Goal: Task Accomplishment & Management: Complete application form

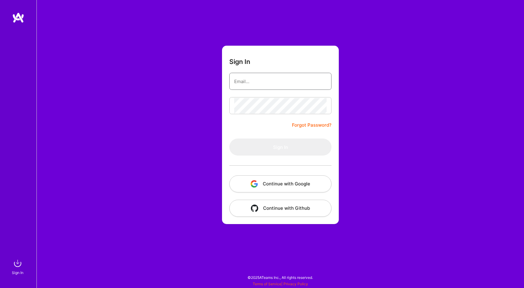
click at [277, 80] on input "email" at bounding box center [280, 82] width 93 height 16
type input "[EMAIL_ADDRESS][DOMAIN_NAME]"
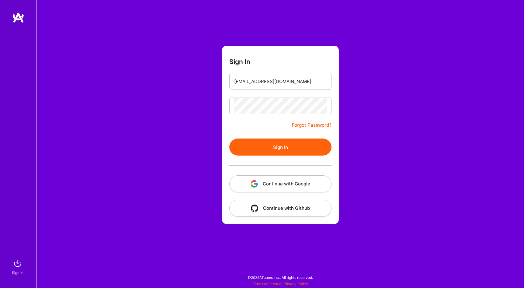
click at [288, 143] on button "Sign In" at bounding box center [280, 146] width 102 height 17
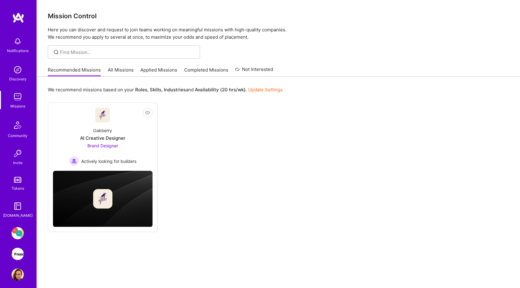
click at [16, 232] on img at bounding box center [18, 233] width 12 height 12
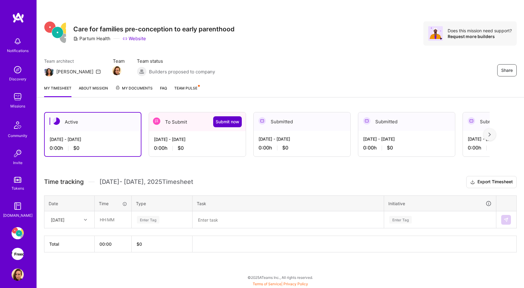
click at [233, 123] on span "Submit now" at bounding box center [228, 122] width 24 height 6
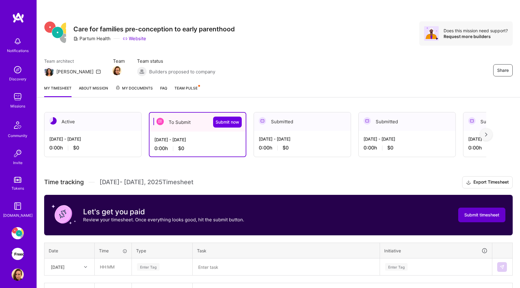
click at [475, 218] on span "Submit timesheet" at bounding box center [481, 215] width 35 height 6
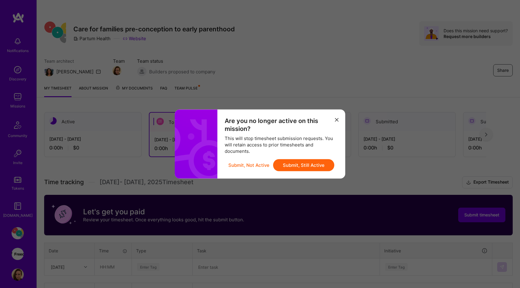
click at [310, 167] on button "Submit, Still Active" at bounding box center [303, 165] width 61 height 12
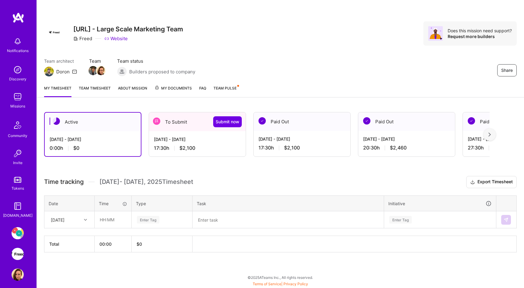
click at [174, 128] on div "To Submit Submit now" at bounding box center [197, 121] width 97 height 19
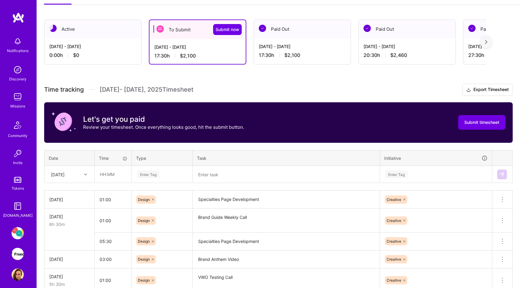
scroll to position [125, 0]
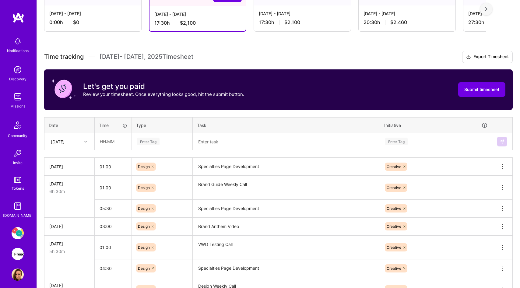
click at [82, 140] on div at bounding box center [86, 142] width 9 height 8
click at [87, 142] on icon at bounding box center [85, 141] width 3 height 3
click at [82, 141] on div at bounding box center [86, 142] width 9 height 8
click at [77, 170] on div "Mon, Aug 25" at bounding box center [69, 168] width 49 height 11
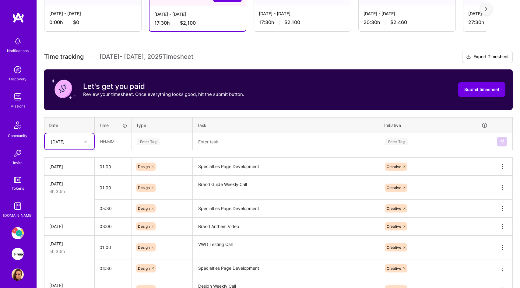
click at [223, 171] on textarea "Specialties Page Development" at bounding box center [286, 166] width 186 height 17
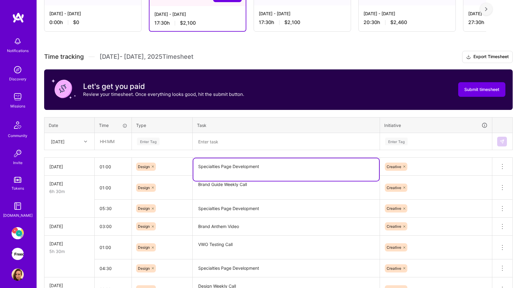
click at [223, 170] on textarea "Specialties Page Development" at bounding box center [286, 169] width 186 height 23
click at [223, 169] on textarea "Specialties Page Development" at bounding box center [286, 169] width 186 height 23
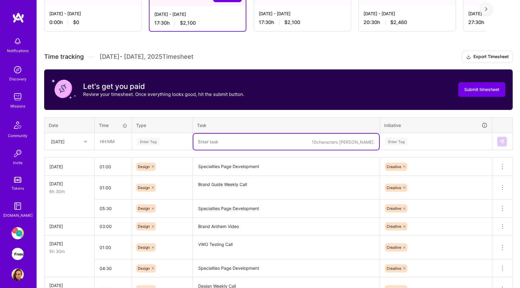
drag, startPoint x: 216, startPoint y: 147, endPoint x: 221, endPoint y: 135, distance: 13.1
click at [221, 135] on textarea at bounding box center [286, 142] width 186 height 16
paste textarea "Specialties Page Development"
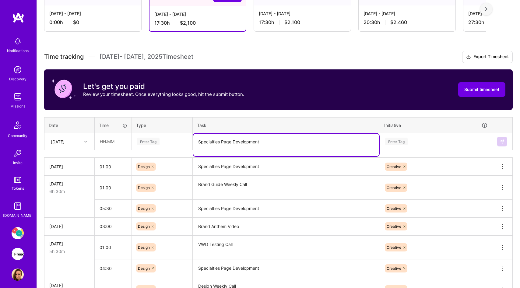
click at [196, 150] on textarea "Specialties Page Development" at bounding box center [286, 145] width 186 height 23
type textarea "Specialties Page Development"
click at [237, 120] on th "Task" at bounding box center [286, 125] width 187 height 16
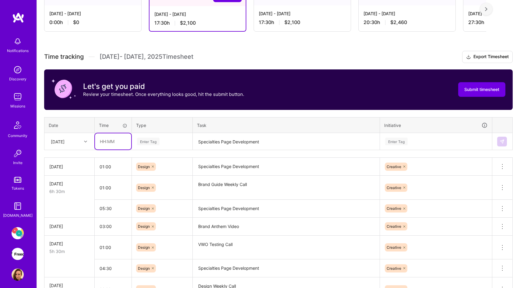
click at [119, 143] on input "text" at bounding box center [113, 141] width 36 height 16
click at [165, 141] on div "Enter Tag" at bounding box center [161, 142] width 51 height 8
type input "04:00"
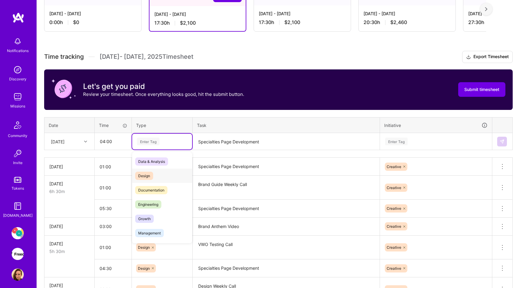
click at [160, 178] on div "Design" at bounding box center [162, 176] width 60 height 14
click at [439, 143] on div "Enter Tag" at bounding box center [435, 142] width 103 height 8
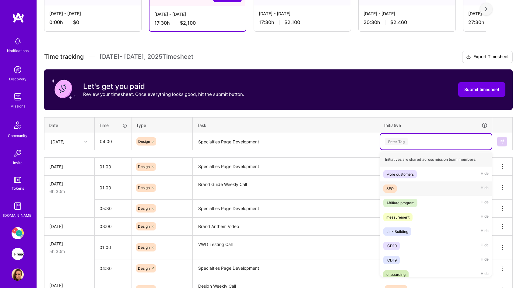
scroll to position [13, 0]
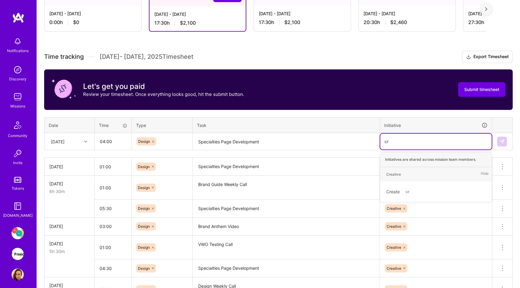
type input "cre"
click at [410, 175] on div "Creative Hide" at bounding box center [435, 174] width 111 height 14
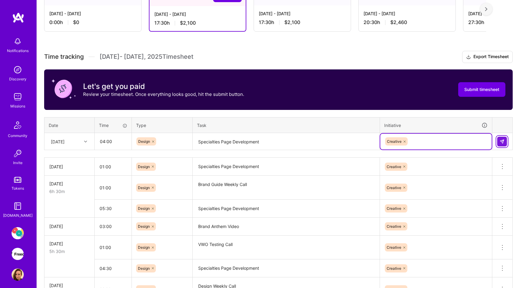
click at [500, 143] on img at bounding box center [501, 141] width 5 height 5
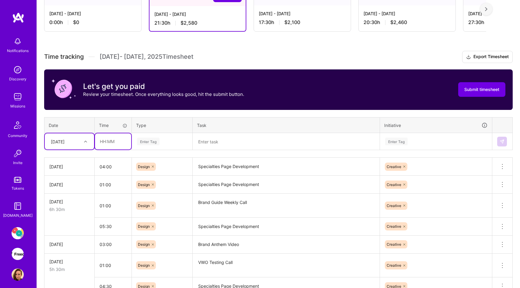
click at [109, 140] on input "text" at bounding box center [113, 141] width 36 height 16
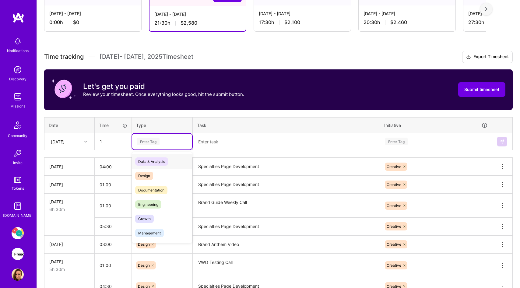
click at [145, 137] on div "Enter Tag" at bounding box center [162, 142] width 60 height 16
type input "01:00"
click at [148, 175] on span "Design" at bounding box center [144, 176] width 18 height 8
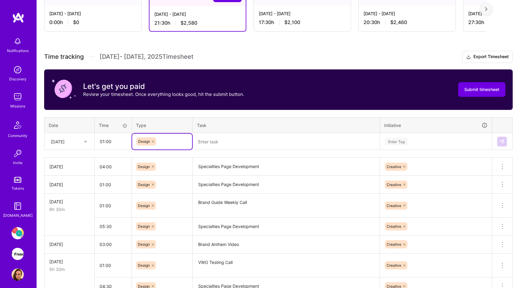
click at [228, 126] on th "Task" at bounding box center [286, 125] width 187 height 16
click at [224, 139] on textarea at bounding box center [286, 142] width 186 height 16
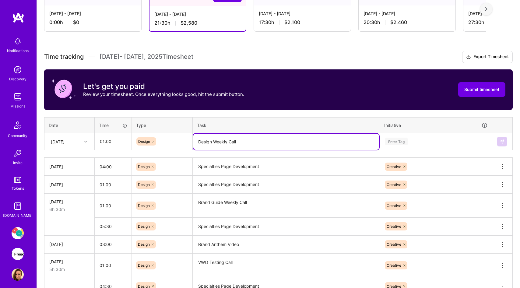
type textarea "Design Weekly Call"
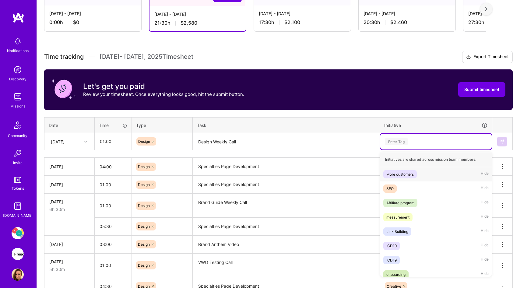
click at [466, 139] on div "Enter Tag" at bounding box center [435, 142] width 103 height 8
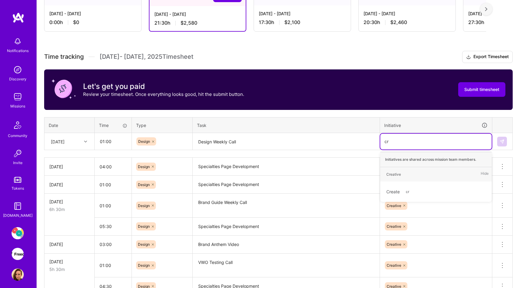
type input "cre"
click at [394, 175] on div "Creative" at bounding box center [393, 174] width 15 height 6
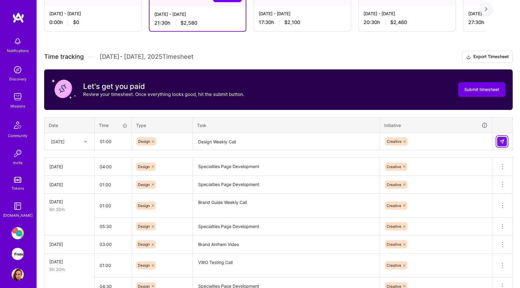
click at [504, 141] on img at bounding box center [501, 141] width 5 height 5
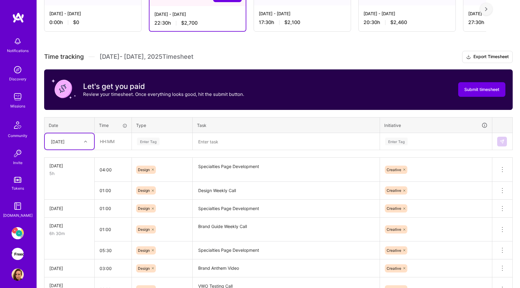
click at [88, 142] on div at bounding box center [86, 142] width 9 height 8
click at [72, 222] on div "Tue, Aug 26" at bounding box center [69, 220] width 49 height 11
click at [116, 144] on input "text" at bounding box center [113, 141] width 36 height 16
click at [151, 139] on div "Enter Tag" at bounding box center [148, 141] width 23 height 9
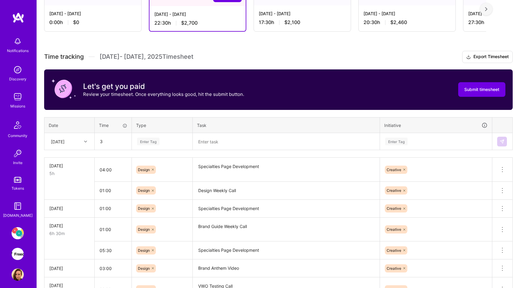
type input "03:00"
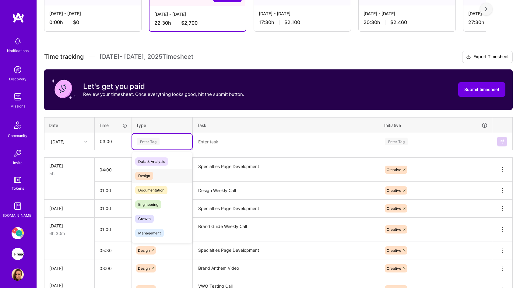
click at [149, 173] on span "Design" at bounding box center [144, 176] width 18 height 8
click at [222, 171] on textarea "Specialties Page Development" at bounding box center [286, 169] width 186 height 23
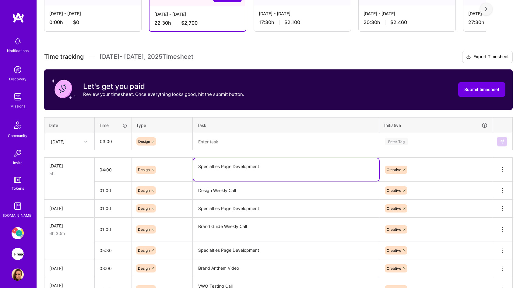
click at [222, 171] on textarea "Specialties Page Development" at bounding box center [286, 169] width 186 height 23
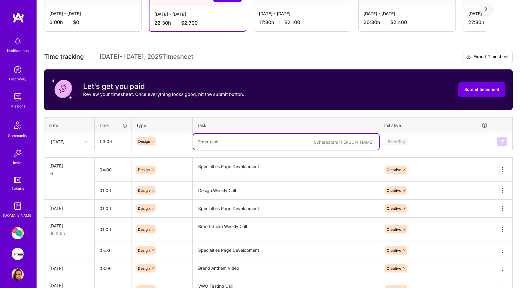
click at [215, 142] on textarea at bounding box center [286, 142] width 186 height 16
paste textarea "Specialties Page Development"
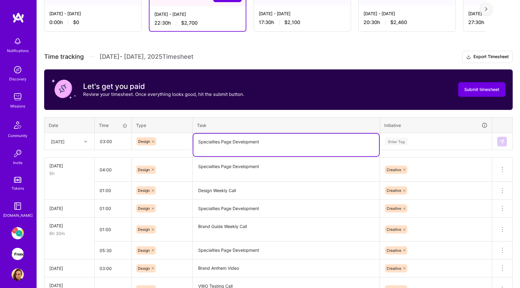
type textarea "Specialties Page Development"
click at [429, 138] on div "Enter Tag" at bounding box center [435, 142] width 103 height 8
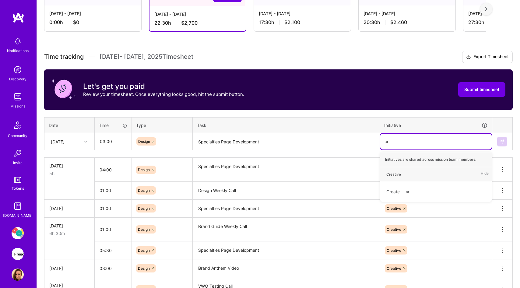
type input "cre"
click at [399, 175] on div "Creative" at bounding box center [393, 174] width 15 height 6
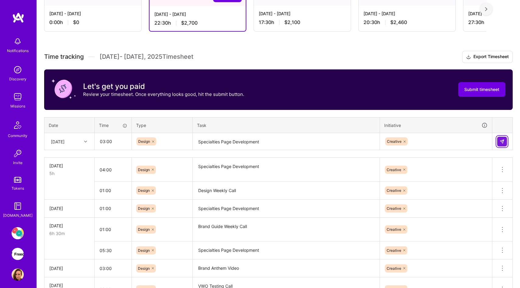
click at [498, 140] on button at bounding box center [502, 142] width 10 height 10
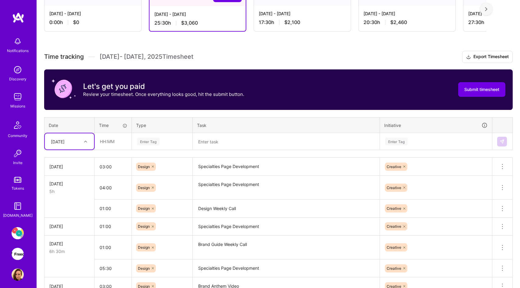
click at [88, 141] on div at bounding box center [86, 142] width 9 height 8
click at [75, 194] on div "Wed, Aug 27" at bounding box center [69, 191] width 49 height 11
click at [114, 145] on input "text" at bounding box center [113, 141] width 36 height 16
drag, startPoint x: 156, startPoint y: 138, endPoint x: 155, endPoint y: 142, distance: 3.7
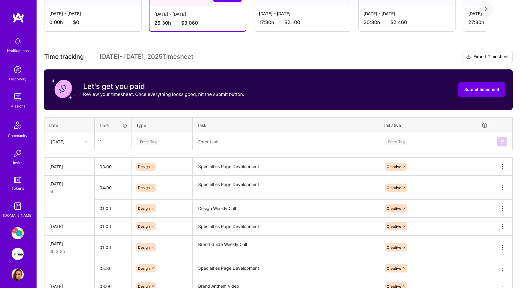
click at [157, 138] on div "Enter Tag" at bounding box center [148, 141] width 23 height 9
type input "01:00"
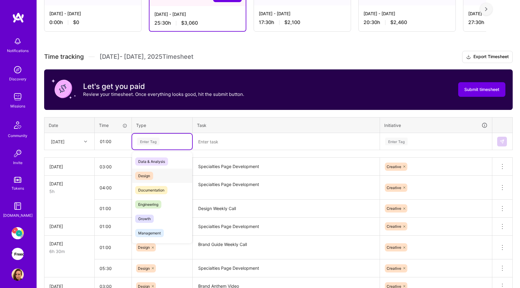
click at [150, 173] on span "Design" at bounding box center [144, 176] width 18 height 8
click at [230, 138] on textarea at bounding box center [286, 142] width 186 height 16
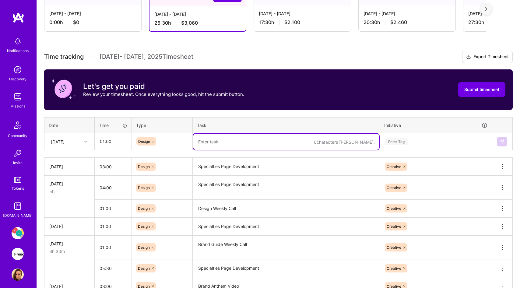
click at [229, 242] on textarea "Brand Guide Weekly Call" at bounding box center [286, 247] width 186 height 23
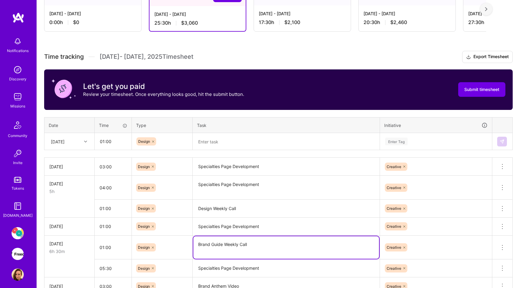
click at [229, 242] on textarea "Brand Guide Weekly Call" at bounding box center [286, 247] width 186 height 23
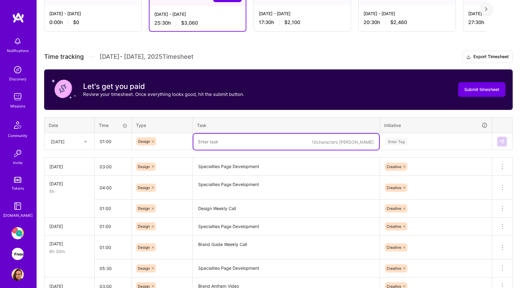
click at [218, 141] on textarea at bounding box center [286, 142] width 186 height 16
paste textarea "Brand Guide Weekly Call"
type textarea "Brand Guide Weekly Call"
click at [412, 139] on div "Enter Tag" at bounding box center [435, 142] width 103 height 8
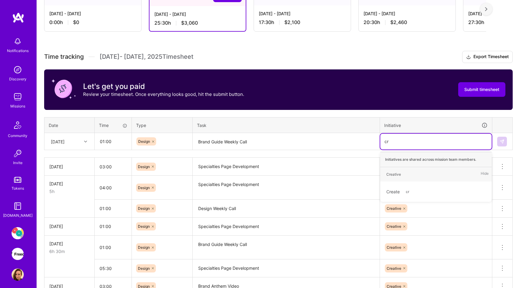
type input "cre"
drag, startPoint x: 391, startPoint y: 173, endPoint x: 396, endPoint y: 171, distance: 5.5
click at [391, 173] on div "Creative" at bounding box center [393, 174] width 15 height 6
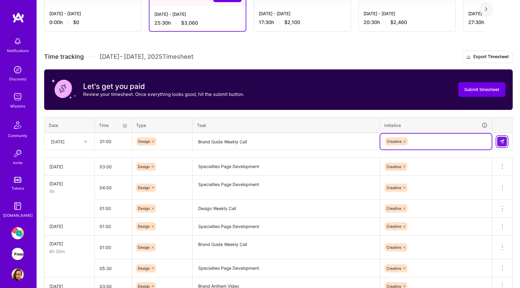
click at [500, 142] on img at bounding box center [501, 141] width 5 height 5
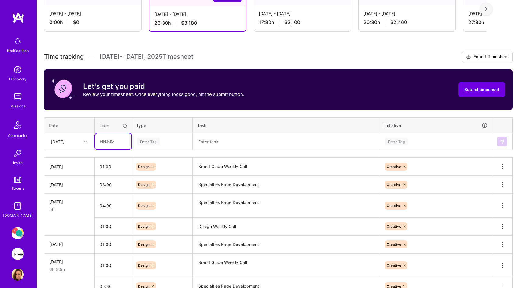
click at [120, 143] on input "text" at bounding box center [113, 141] width 36 height 16
click at [144, 142] on div "Enter Tag" at bounding box center [148, 141] width 23 height 9
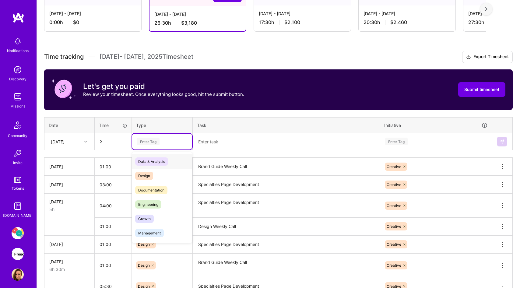
type input "03:00"
click at [151, 169] on div "Design" at bounding box center [162, 176] width 60 height 14
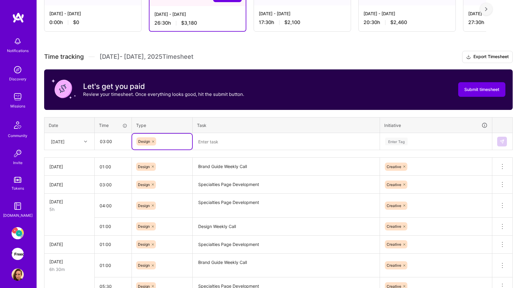
click at [244, 139] on textarea at bounding box center [286, 142] width 186 height 16
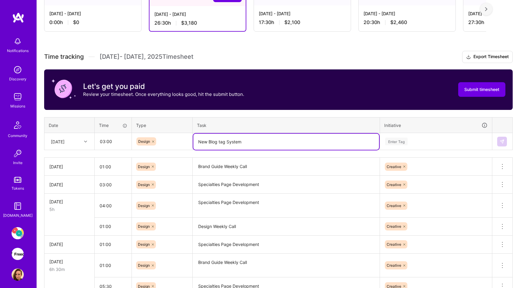
click at [219, 142] on textarea "New Blog tag System" at bounding box center [286, 142] width 186 height 16
type textarea "New Blog Tagging System"
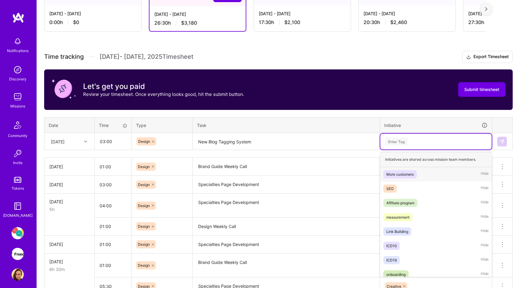
click at [436, 139] on div "Enter Tag" at bounding box center [435, 142] width 103 height 8
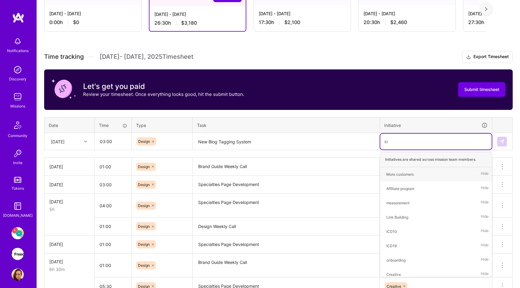
type input "cre"
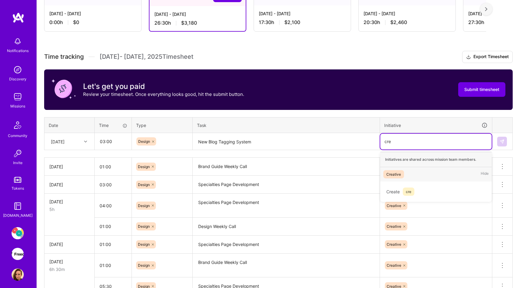
click at [410, 173] on div "Creative Hide" at bounding box center [435, 174] width 111 height 14
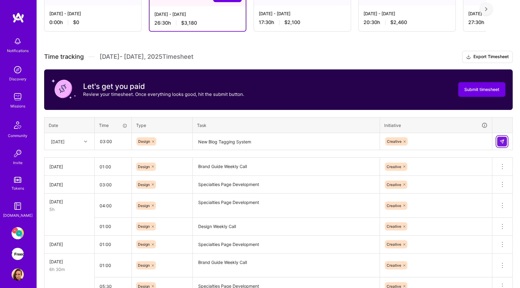
click at [500, 144] on button at bounding box center [502, 142] width 10 height 10
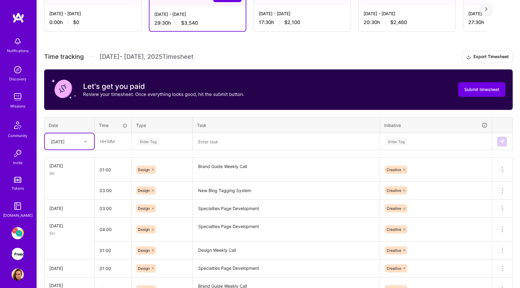
click at [65, 143] on div "Wed, Aug 27" at bounding box center [58, 141] width 14 height 6
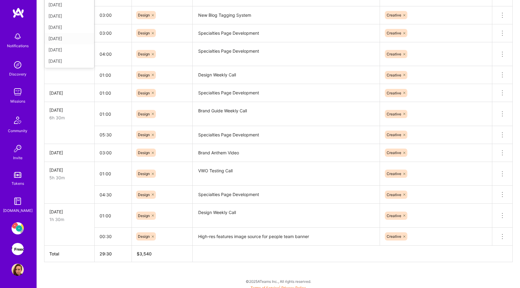
scroll to position [68, 0]
click at [77, 41] on div "Thu, Aug 28" at bounding box center [69, 39] width 49 height 11
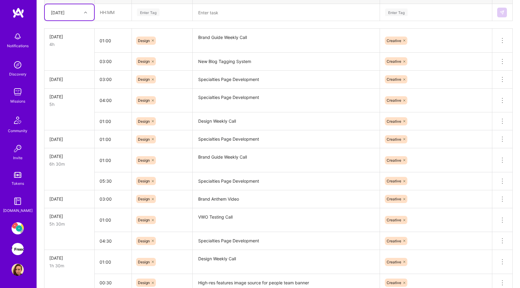
scroll to position [206, 0]
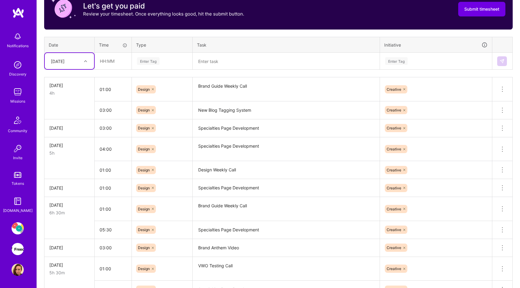
click at [218, 149] on textarea "Specialties Page Development" at bounding box center [286, 149] width 186 height 23
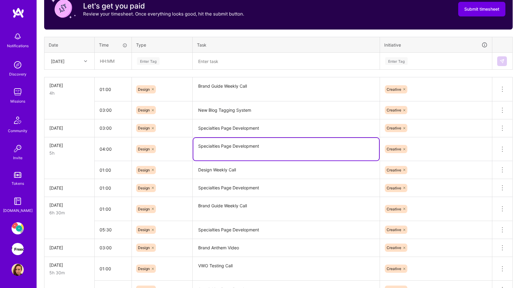
click at [218, 149] on textarea "Specialties Page Development" at bounding box center [286, 149] width 186 height 23
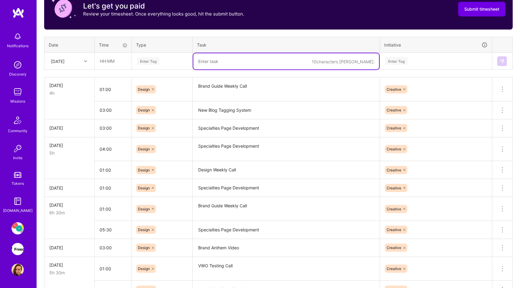
click at [216, 64] on textarea at bounding box center [286, 61] width 186 height 16
paste textarea "Specialties Page Development"
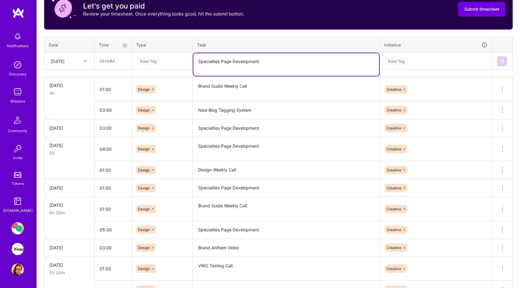
type textarea "Specialties Page Development"
click at [115, 61] on input "text" at bounding box center [113, 61] width 36 height 16
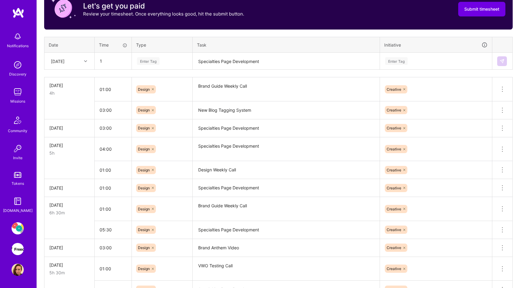
click at [152, 61] on div "Enter Tag" at bounding box center [148, 60] width 23 height 9
type input "01:00"
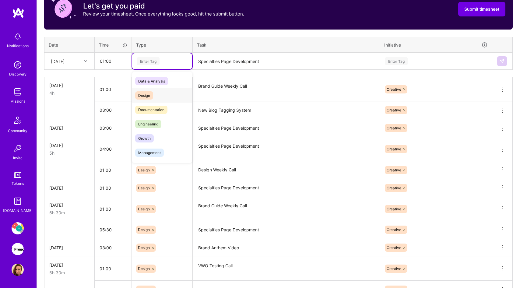
click at [154, 93] on div "Design" at bounding box center [162, 95] width 60 height 14
click at [437, 62] on div "Enter Tag" at bounding box center [435, 61] width 103 height 8
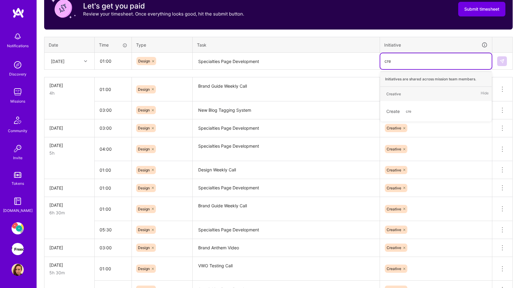
type input "crea"
click at [405, 92] on div "Creative Hide" at bounding box center [435, 94] width 111 height 14
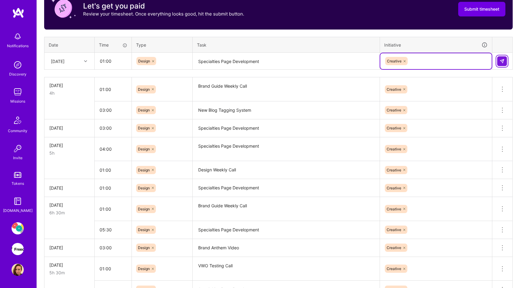
click at [501, 60] on img at bounding box center [501, 61] width 5 height 5
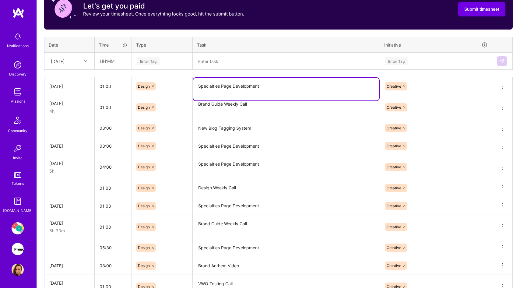
click at [208, 90] on textarea "Specialties Page Development" at bounding box center [286, 89] width 186 height 23
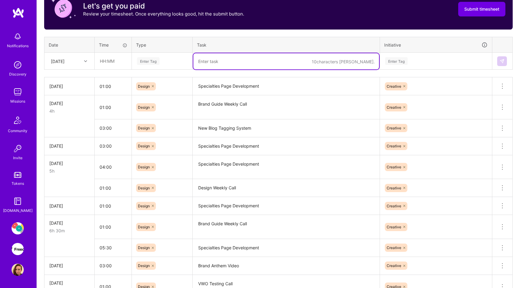
click at [229, 61] on textarea at bounding box center [286, 61] width 186 height 16
paste textarea "Specialties Page Development"
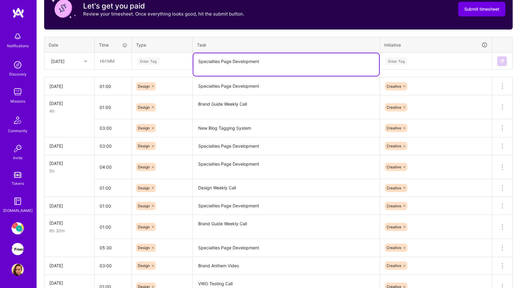
click at [219, 66] on textarea "Specialties Page Development" at bounding box center [286, 64] width 186 height 23
type textarea "Specialties Page Design"
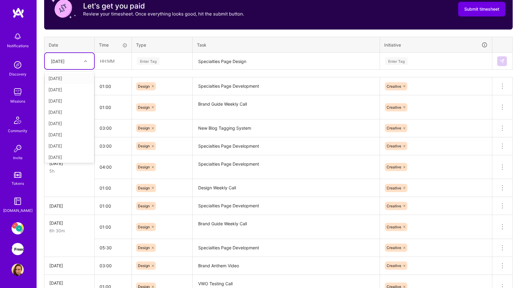
click at [77, 60] on div "Thu, Aug 28" at bounding box center [65, 61] width 34 height 10
click at [65, 144] on div "Fri, Aug 22" at bounding box center [69, 145] width 49 height 11
click at [105, 65] on input "text" at bounding box center [113, 61] width 36 height 16
click at [146, 58] on div "Enter Tag" at bounding box center [148, 60] width 23 height 9
type input "02:00"
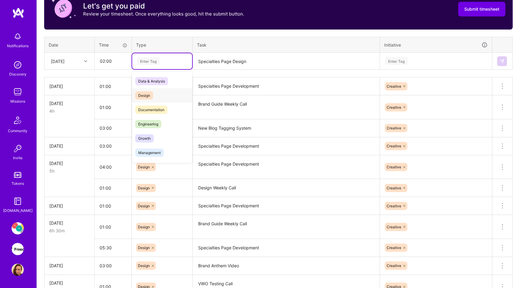
click at [151, 93] on span "Design" at bounding box center [144, 95] width 18 height 8
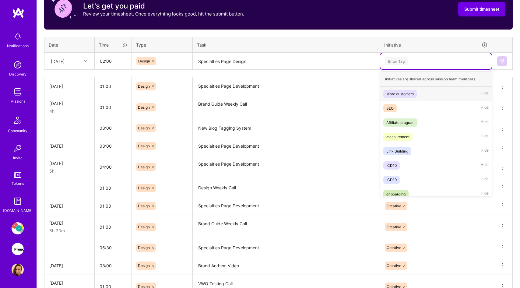
click at [445, 60] on div "Enter Tag" at bounding box center [435, 61] width 103 height 8
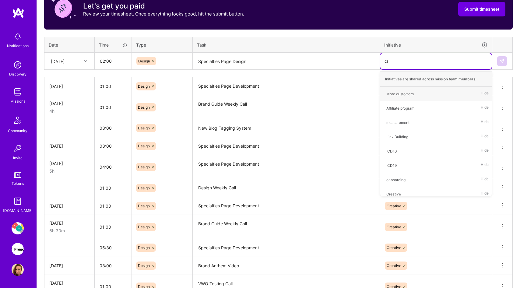
type input "cre"
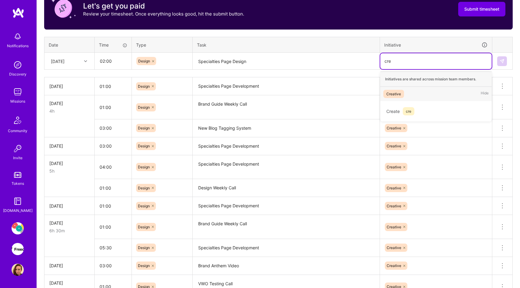
click at [398, 94] on div "Creative" at bounding box center [393, 94] width 15 height 6
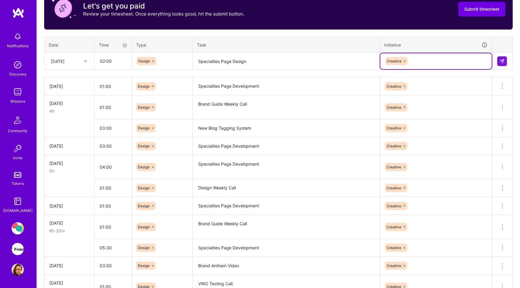
click at [81, 62] on div "Fri, Aug 22" at bounding box center [65, 61] width 34 height 10
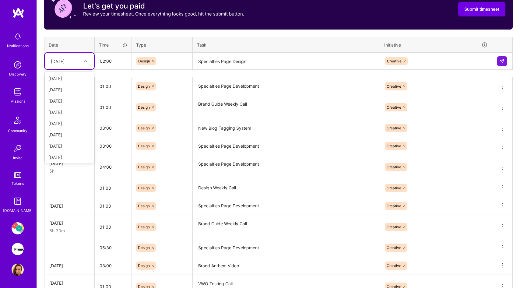
scroll to position [80, 0]
click at [77, 132] on div "Fri, Aug 29" at bounding box center [69, 133] width 49 height 11
click at [503, 61] on img at bounding box center [501, 61] width 5 height 5
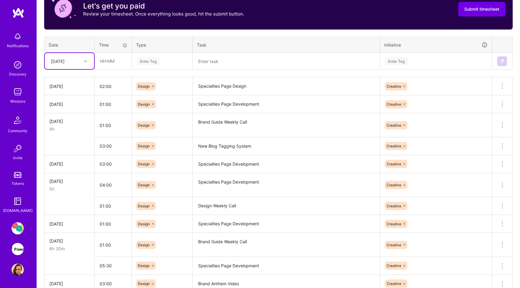
scroll to position [58, 0]
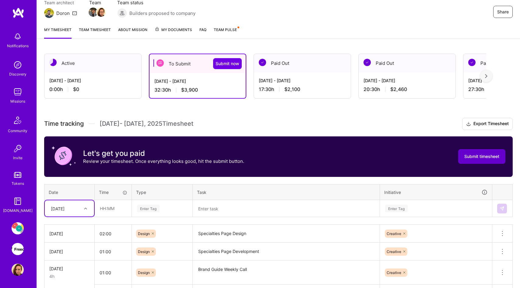
click at [465, 156] on span "Submit timesheet" at bounding box center [481, 156] width 35 height 6
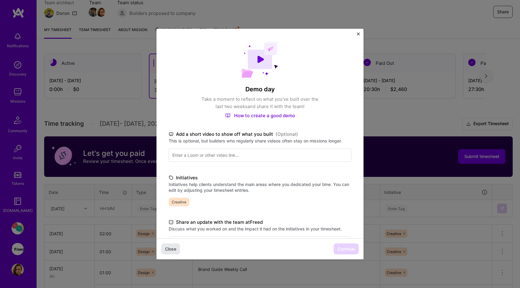
click at [172, 248] on span "Close" at bounding box center [170, 249] width 11 height 6
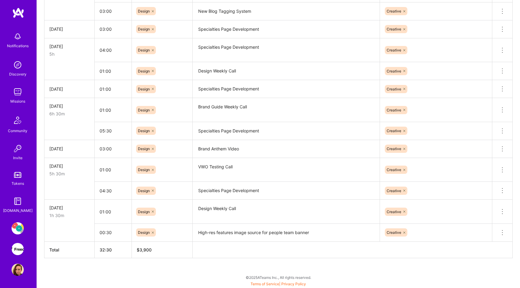
scroll to position [0, 0]
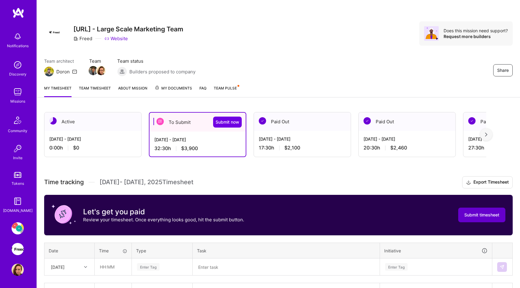
click at [473, 213] on span "Submit timesheet" at bounding box center [481, 215] width 35 height 6
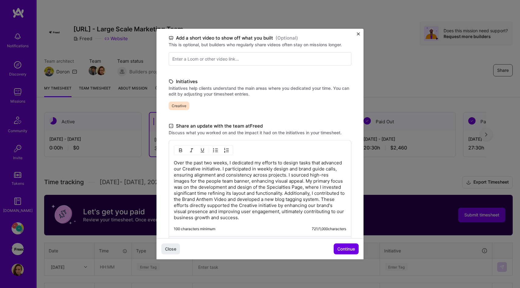
scroll to position [123, 0]
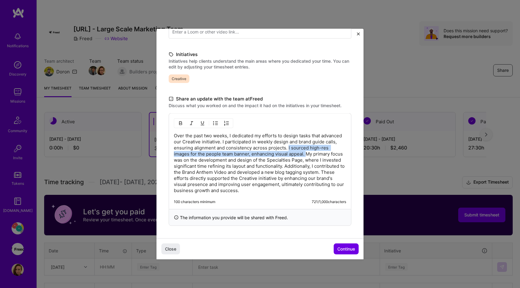
drag, startPoint x: 327, startPoint y: 154, endPoint x: 313, endPoint y: 149, distance: 14.1
click at [313, 149] on p "Over the past two weeks, I dedicated my efforts to design tasks that advanced o…" at bounding box center [260, 163] width 172 height 61
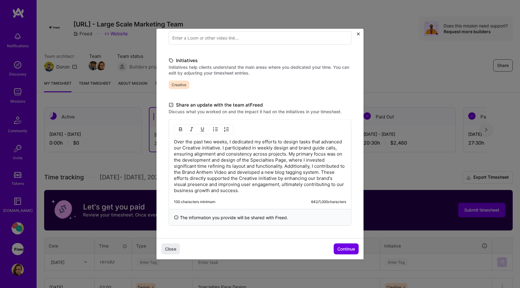
scroll to position [15, 0]
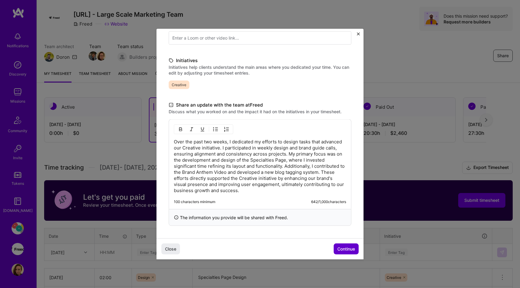
click at [341, 248] on span "Continue" at bounding box center [346, 249] width 18 height 6
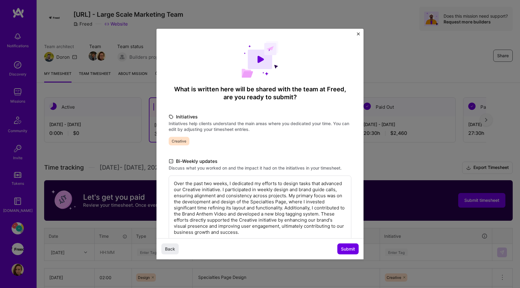
scroll to position [35, 0]
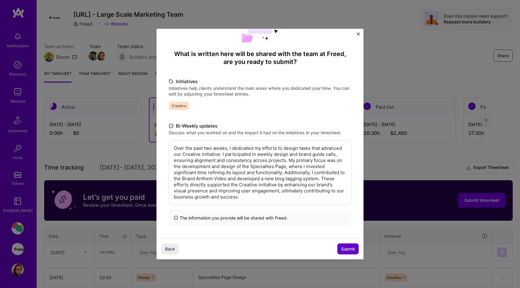
click at [349, 249] on span "Submit" at bounding box center [348, 249] width 14 height 6
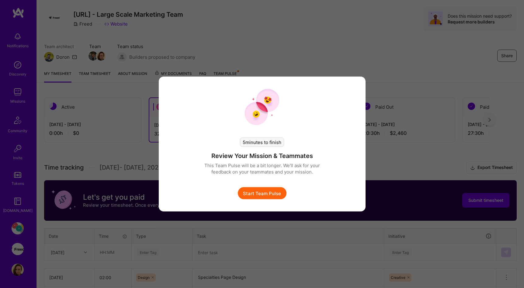
click at [281, 196] on button "Start Team Pulse" at bounding box center [262, 193] width 49 height 12
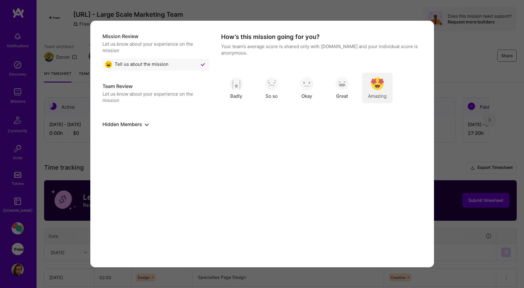
click at [375, 86] on img "modal" at bounding box center [377, 83] width 13 height 13
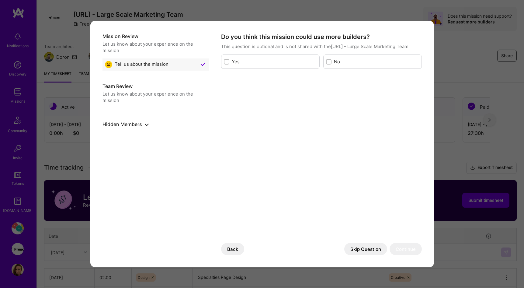
click at [330, 64] on input "modal" at bounding box center [329, 62] width 4 height 4
checkbox input "true"
click at [415, 252] on button "Continue" at bounding box center [406, 249] width 32 height 12
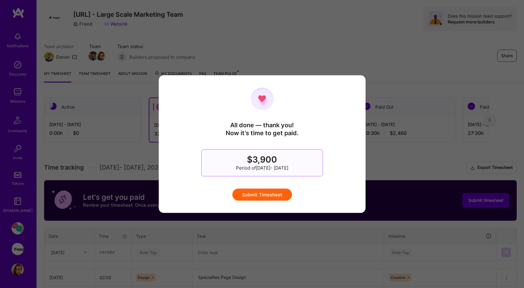
click at [270, 195] on button "Submit Timesheet" at bounding box center [263, 194] width 60 height 12
